Goal: Navigation & Orientation: Find specific page/section

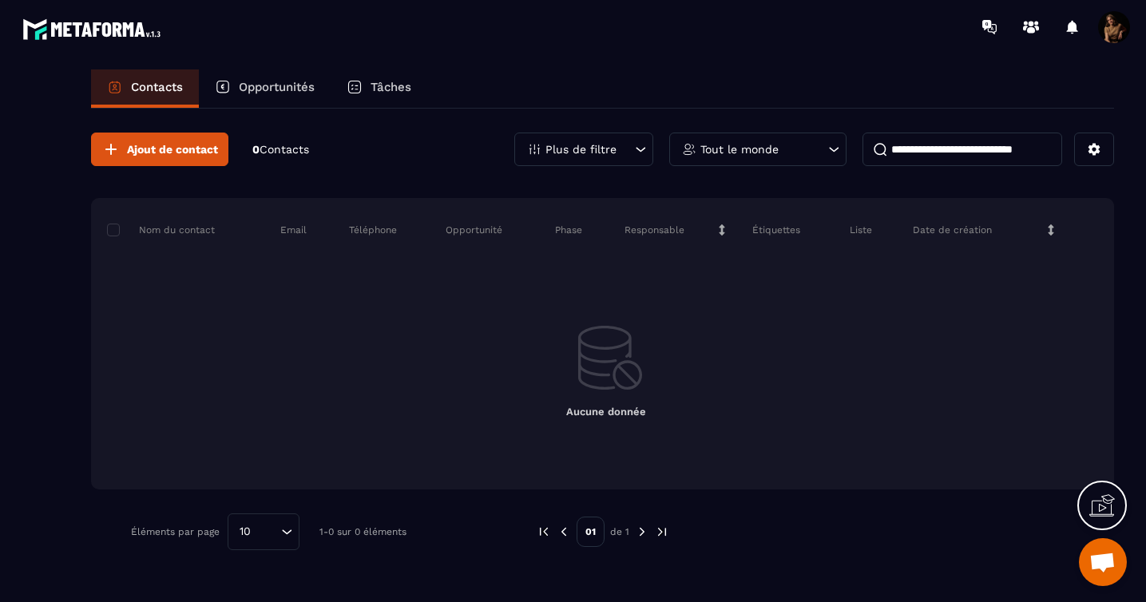
click at [305, 156] on div "Ajout de contact 0 Contacts" at bounding box center [200, 150] width 218 height 34
click at [271, 150] on span "Contacts" at bounding box center [284, 149] width 50 height 13
click at [275, 94] on div "Opportunités" at bounding box center [265, 88] width 132 height 38
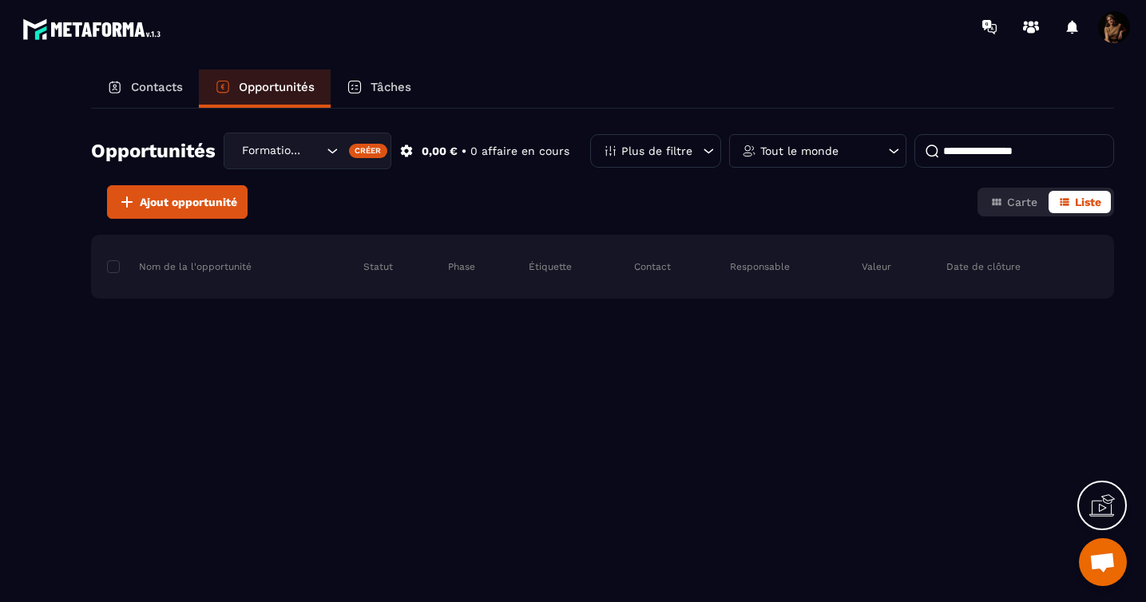
click at [366, 79] on div "Tâches" at bounding box center [379, 88] width 97 height 38
